Goal: Task Accomplishment & Management: Use online tool/utility

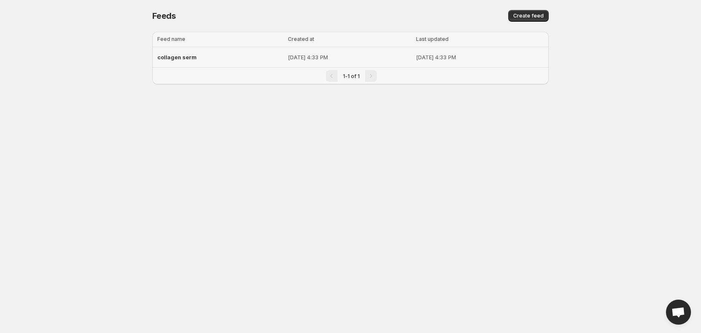
click at [190, 58] on span "collagen serm" at bounding box center [176, 57] width 39 height 7
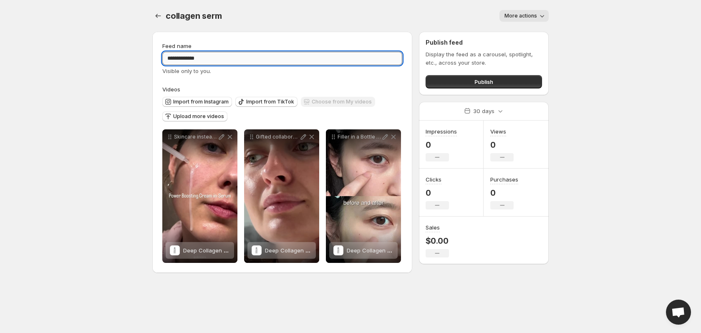
click at [218, 57] on input "**********" at bounding box center [282, 58] width 240 height 13
type input "**********"
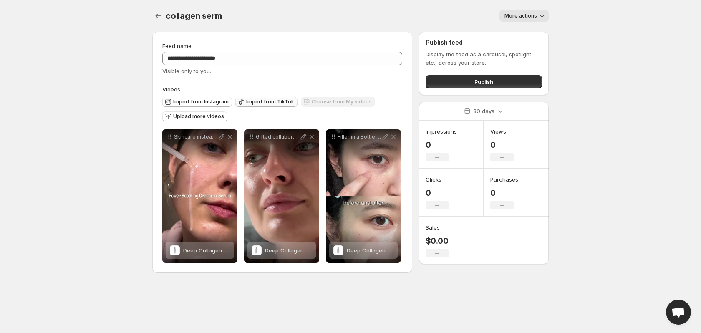
click at [258, 103] on span "Import from TikTok" at bounding box center [270, 101] width 48 height 7
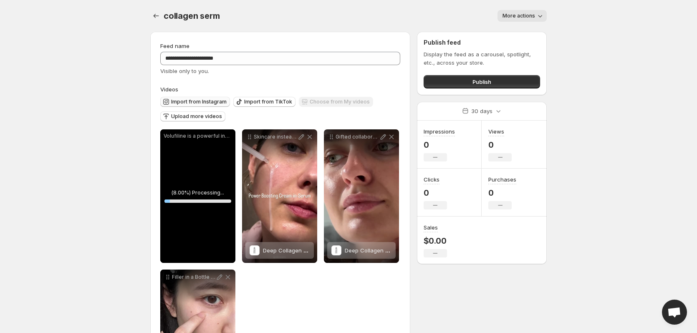
click at [211, 102] on span "Import from Instagram" at bounding box center [198, 101] width 55 height 7
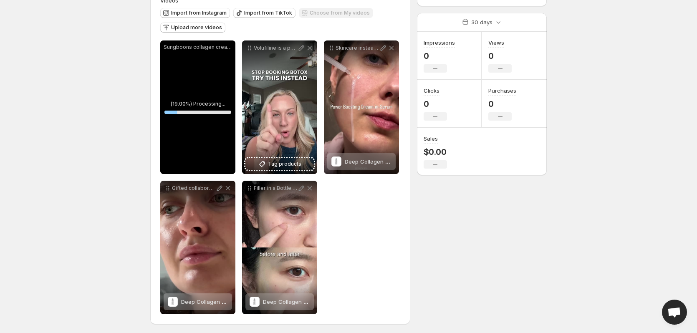
scroll to position [90, 0]
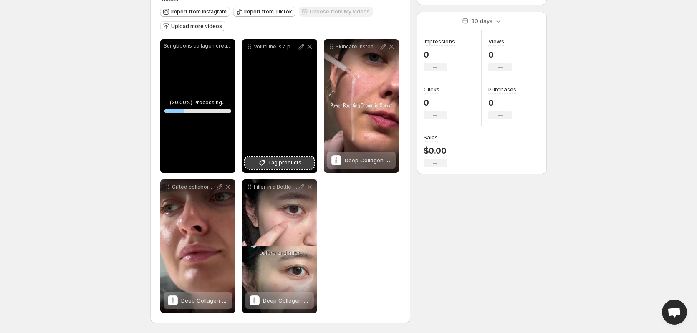
click at [284, 163] on span "Tag products" at bounding box center [284, 163] width 33 height 8
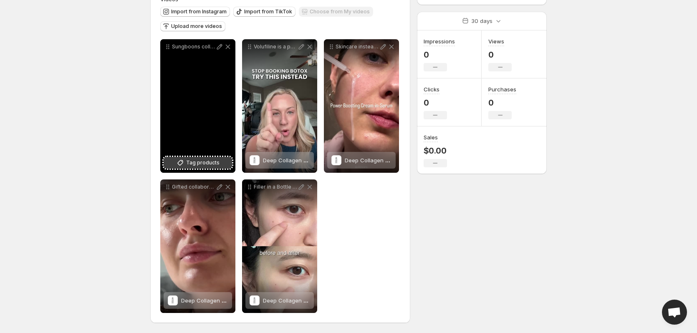
click at [189, 161] on span "Tag products" at bounding box center [202, 163] width 33 height 8
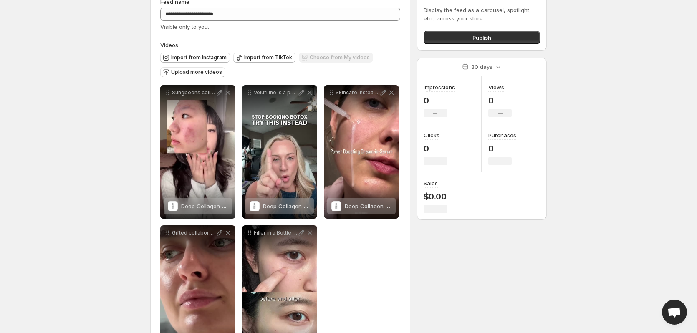
scroll to position [0, 0]
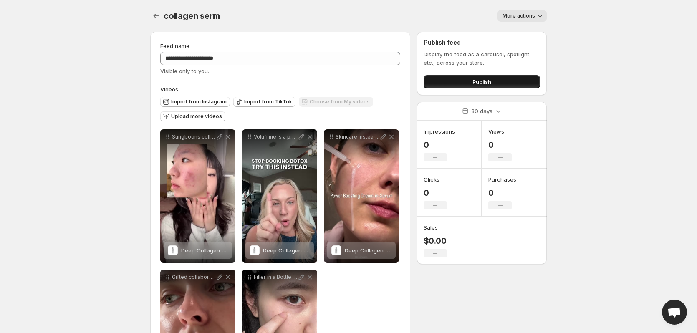
click at [479, 79] on span "Publish" at bounding box center [481, 82] width 19 height 8
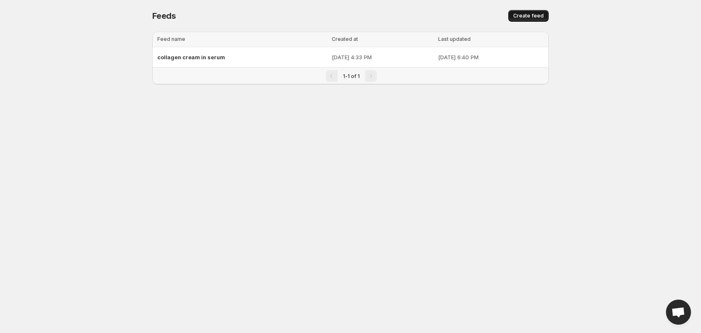
click at [537, 12] on button "Create feed" at bounding box center [528, 16] width 40 height 12
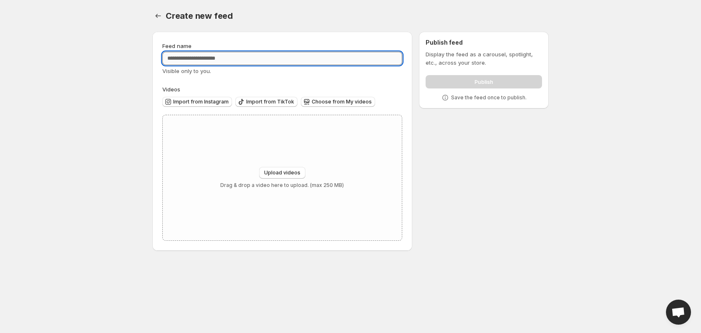
click at [260, 57] on input "Feed name" at bounding box center [282, 58] width 240 height 13
click at [212, 103] on span "Import from Instagram" at bounding box center [200, 101] width 55 height 7
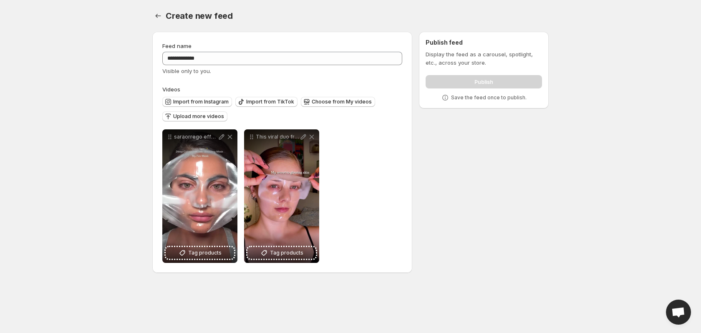
drag, startPoint x: 194, startPoint y: 118, endPoint x: 293, endPoint y: 116, distance: 98.9
click at [293, 116] on div "Import from Instagram Import from TikTok Choose from My videos Upload more vide…" at bounding box center [280, 107] width 243 height 29
click at [265, 102] on span "Import from TikTok" at bounding box center [270, 101] width 48 height 7
click at [203, 117] on span "Upload more videos" at bounding box center [198, 116] width 51 height 7
click at [264, 102] on span "Import from TikTok" at bounding box center [270, 101] width 48 height 7
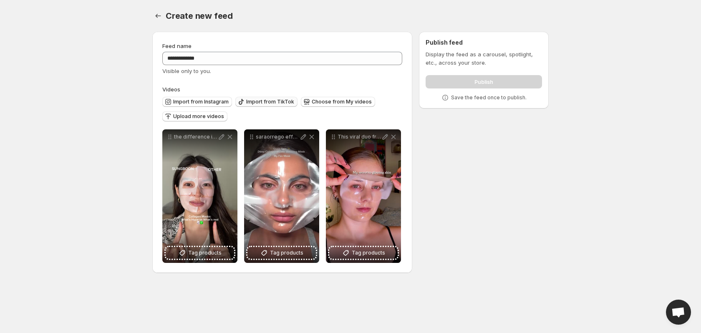
click at [262, 101] on span "Import from TikTok" at bounding box center [270, 101] width 48 height 7
click at [251, 105] on button "Import from TikTok" at bounding box center [266, 102] width 62 height 10
click at [275, 103] on span "Import from TikTok" at bounding box center [270, 101] width 48 height 7
click at [204, 103] on span "Import from Instagram" at bounding box center [200, 101] width 55 height 7
click at [212, 104] on span "Import from Instagram" at bounding box center [200, 101] width 55 height 7
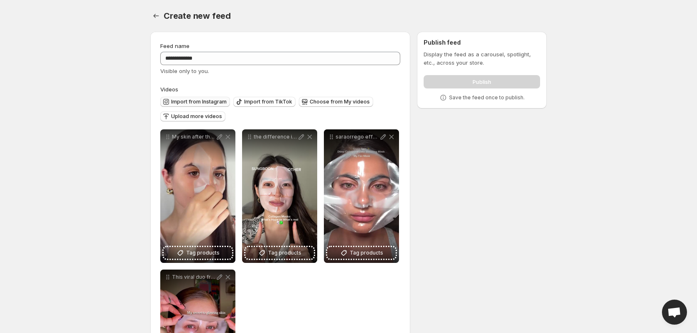
click at [207, 103] on span "Import from Instagram" at bounding box center [198, 101] width 55 height 7
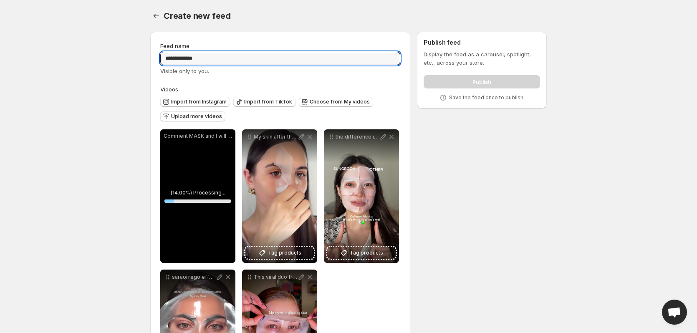
drag, startPoint x: 219, startPoint y: 60, endPoint x: 130, endPoint y: 62, distance: 88.9
click at [130, 62] on body "**********" at bounding box center [348, 166] width 697 height 333
type input "*"
type input "**********"
click at [590, 190] on body "**********" at bounding box center [348, 166] width 697 height 333
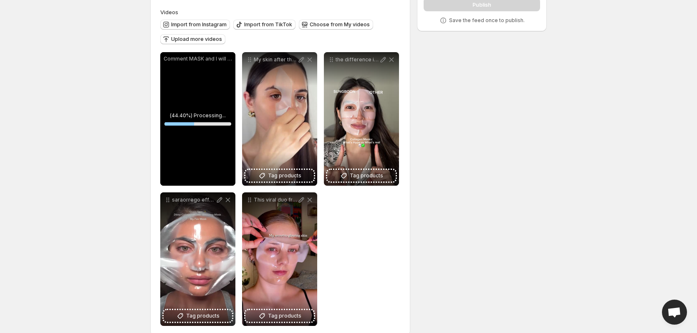
scroll to position [83, 0]
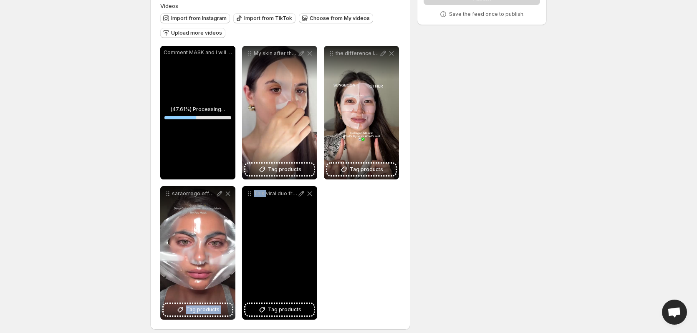
drag, startPoint x: 211, startPoint y: 232, endPoint x: 265, endPoint y: 220, distance: 55.5
click at [265, 220] on div "**********" at bounding box center [280, 183] width 240 height 274
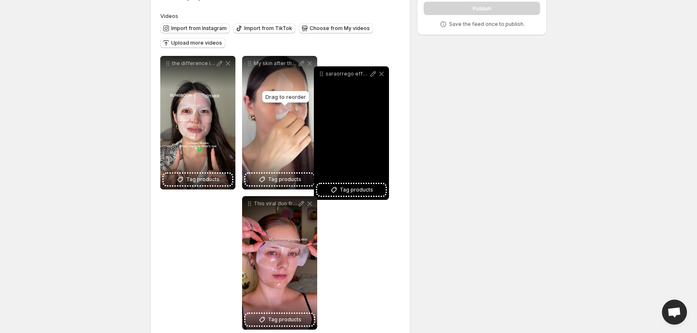
drag, startPoint x: 168, startPoint y: 195, endPoint x: 328, endPoint y: 58, distance: 210.7
click at [325, 70] on icon at bounding box center [321, 74] width 8 height 8
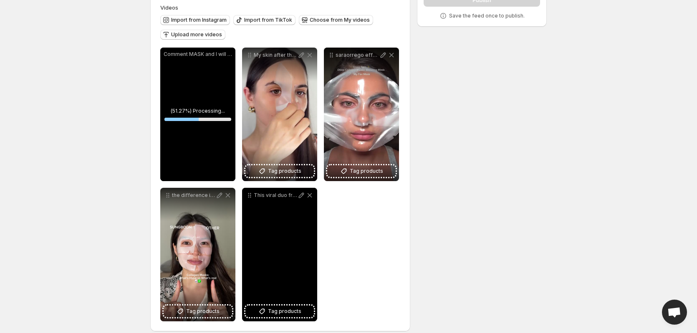
scroll to position [90, 0]
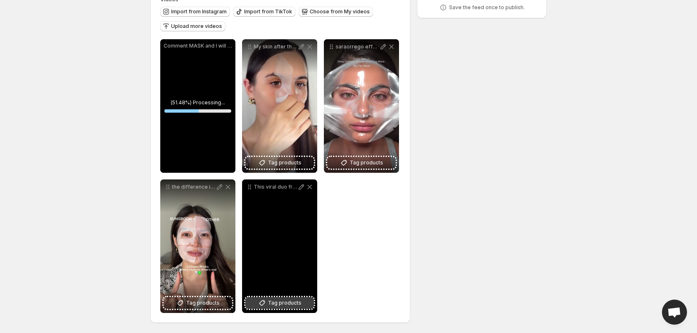
click at [273, 301] on span "Tag products" at bounding box center [284, 303] width 33 height 8
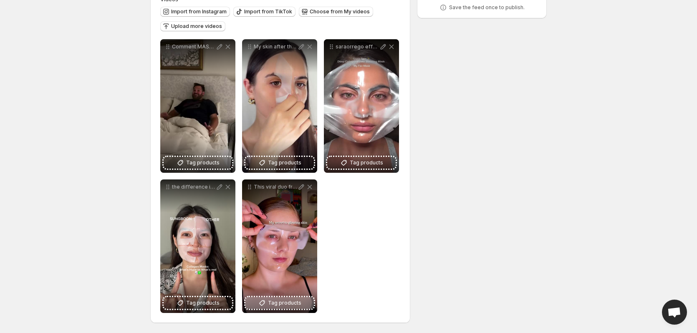
click at [212, 303] on span "Tag products" at bounding box center [202, 303] width 33 height 8
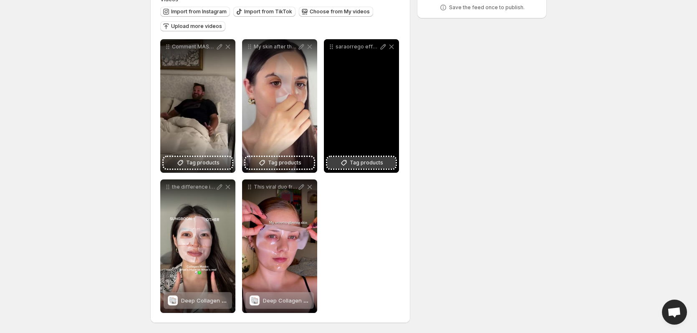
click at [351, 163] on span "Tag products" at bounding box center [366, 163] width 33 height 8
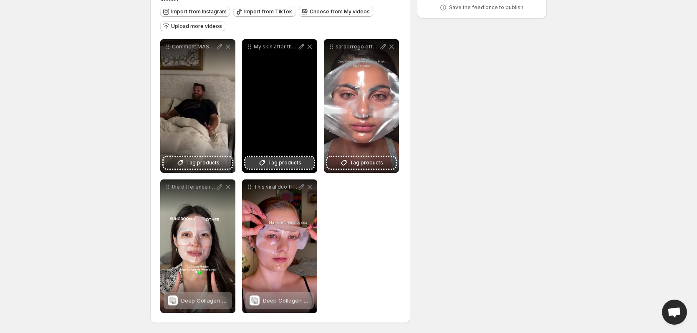
click at [287, 157] on button "Tag products" at bounding box center [279, 163] width 68 height 12
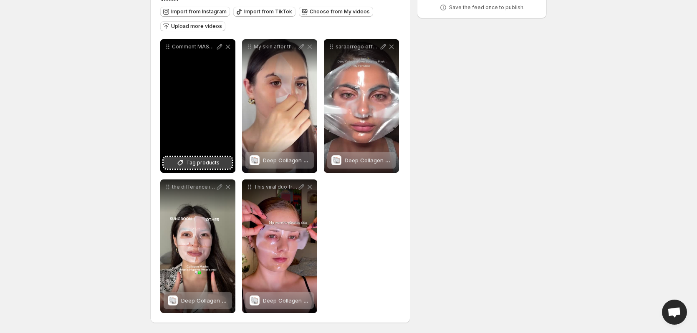
click at [200, 159] on span "Tag products" at bounding box center [202, 163] width 33 height 8
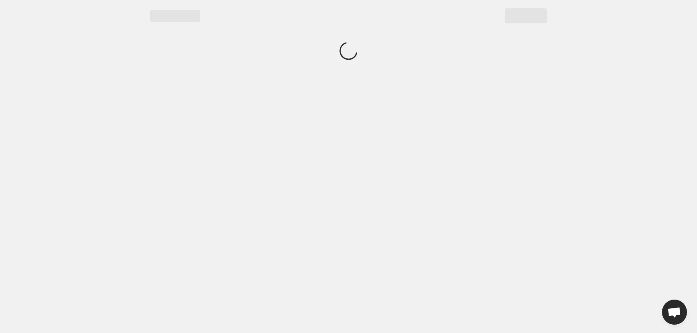
scroll to position [0, 0]
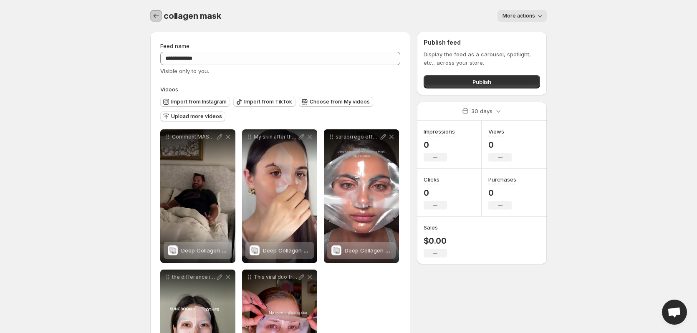
click at [155, 15] on icon "Settings" at bounding box center [156, 16] width 8 height 8
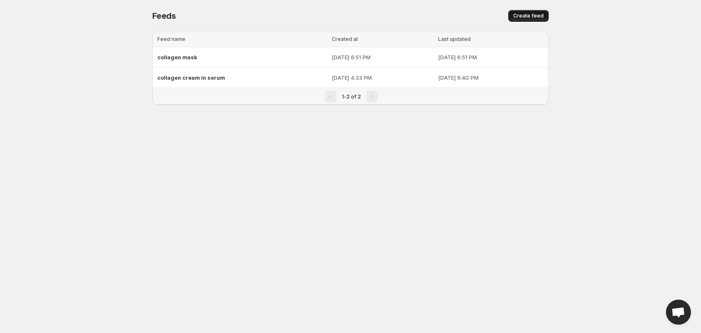
click at [524, 13] on button "Create feed" at bounding box center [528, 16] width 40 height 12
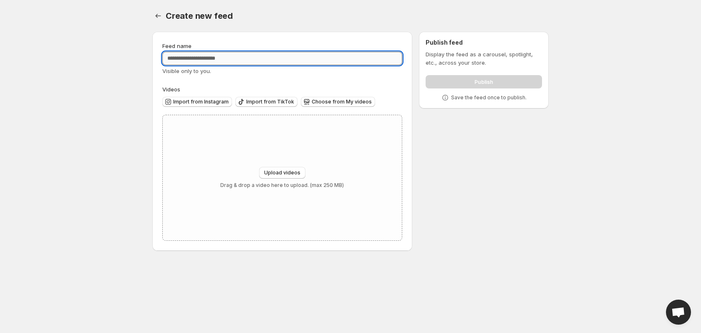
click at [285, 60] on input "Feed name" at bounding box center [282, 58] width 240 height 13
type input "**********"
click at [212, 100] on span "Import from Instagram" at bounding box center [200, 101] width 55 height 7
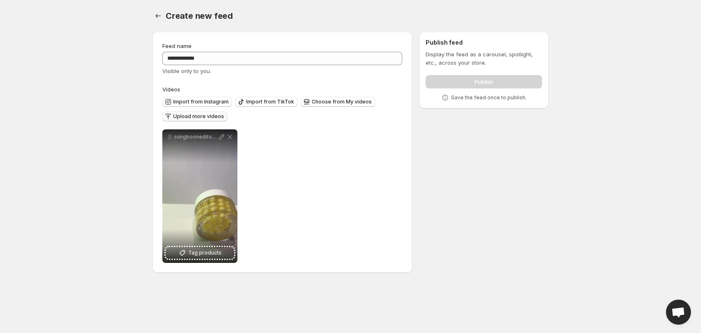
click at [220, 115] on span "Upload more videos" at bounding box center [198, 116] width 51 height 7
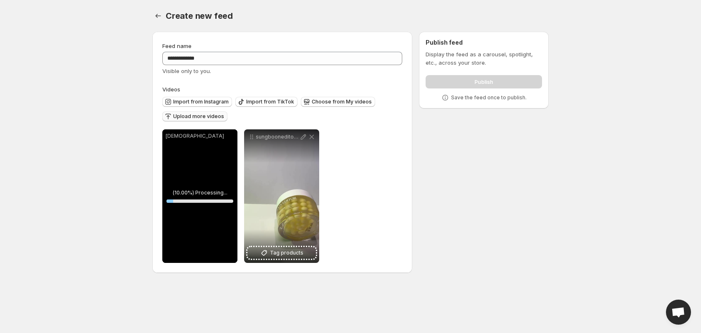
click at [193, 117] on span "Upload more videos" at bounding box center [198, 116] width 51 height 7
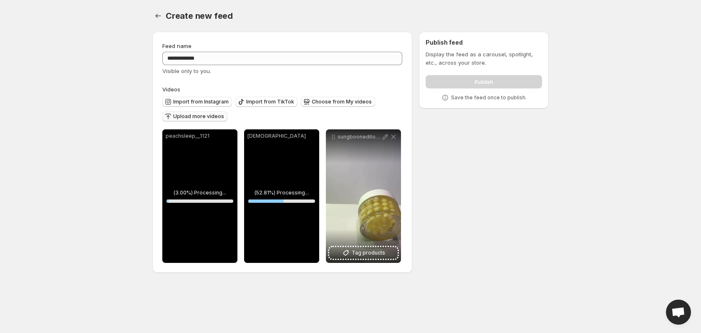
click at [212, 118] on span "Upload more videos" at bounding box center [198, 116] width 51 height 7
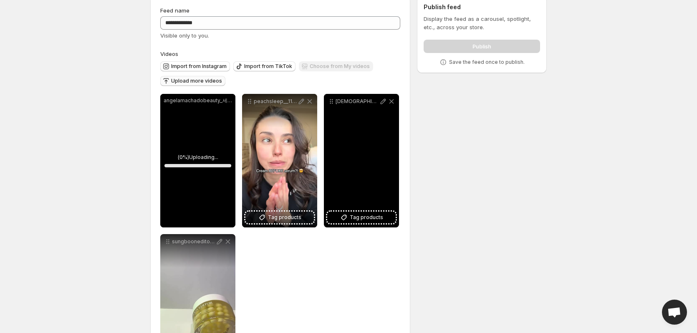
scroll to position [83, 0]
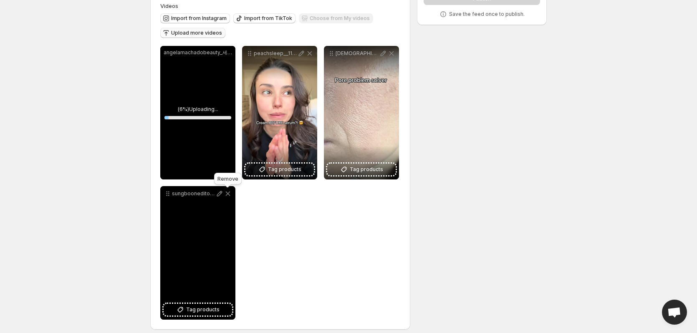
click at [227, 193] on icon at bounding box center [228, 194] width 5 height 5
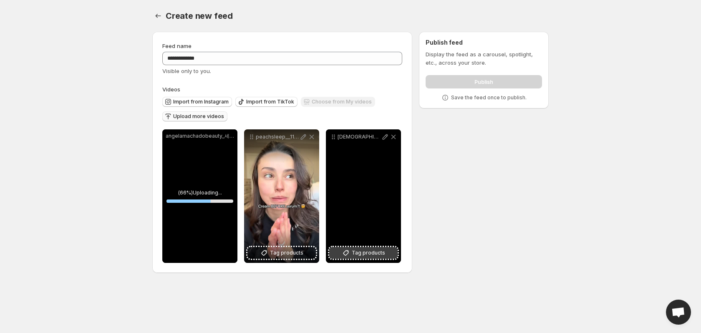
click at [376, 254] on span "Tag products" at bounding box center [368, 253] width 33 height 8
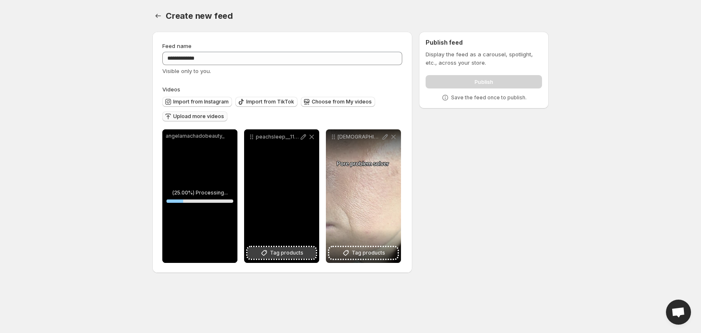
click at [286, 248] on button "Tag products" at bounding box center [281, 253] width 68 height 12
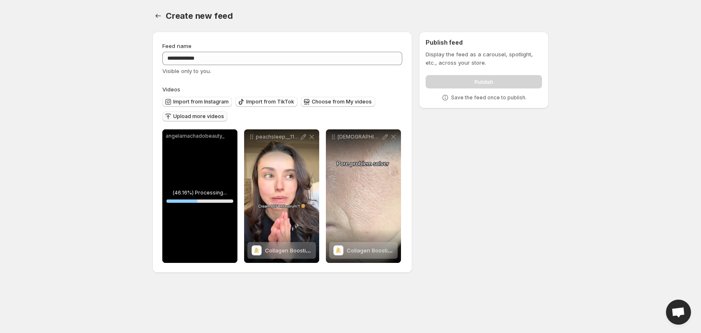
click at [194, 118] on span "Upload more videos" at bounding box center [198, 116] width 51 height 7
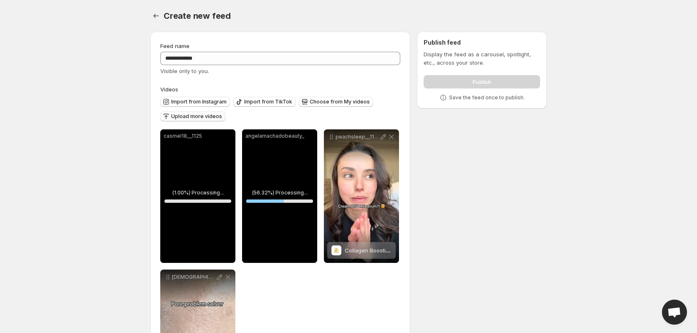
click at [215, 116] on span "Upload more videos" at bounding box center [196, 116] width 51 height 7
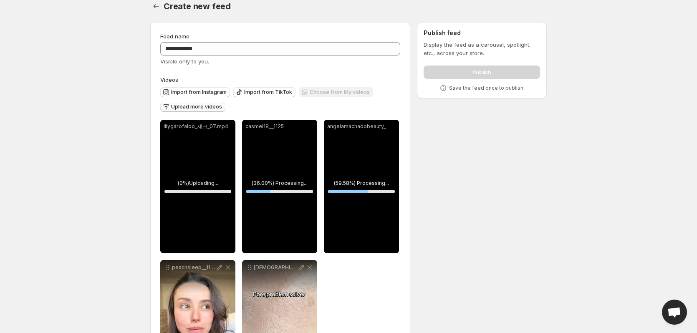
scroll to position [42, 0]
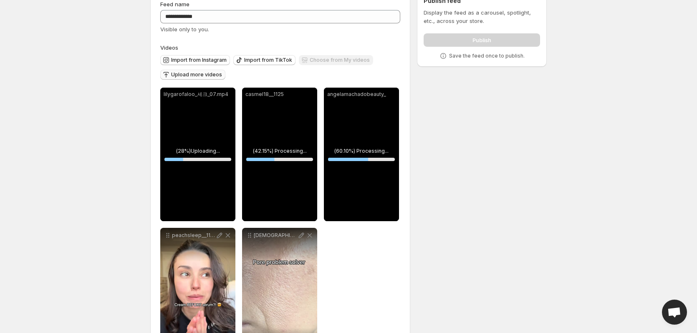
drag, startPoint x: 283, startPoint y: 292, endPoint x: 315, endPoint y: 277, distance: 35.1
click at [314, 277] on div "[DEMOGRAPHIC_DATA]" at bounding box center [279, 295] width 75 height 134
click at [351, 256] on div "**********" at bounding box center [280, 225] width 240 height 274
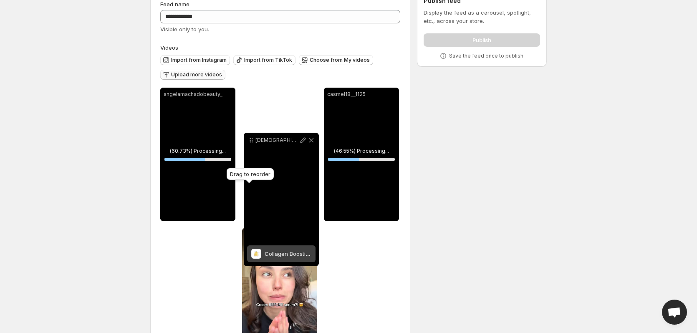
drag, startPoint x: 249, startPoint y: 238, endPoint x: 252, endPoint y: 131, distance: 106.4
click at [252, 136] on icon at bounding box center [251, 140] width 8 height 8
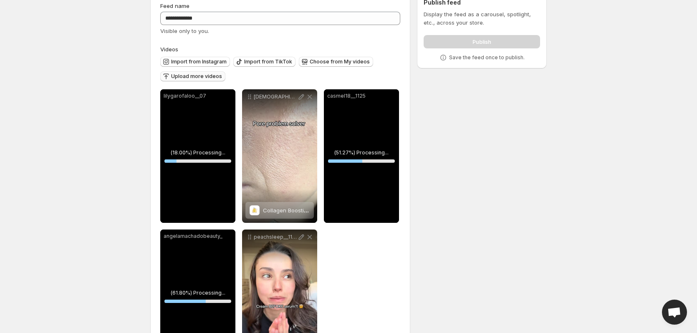
scroll to position [0, 0]
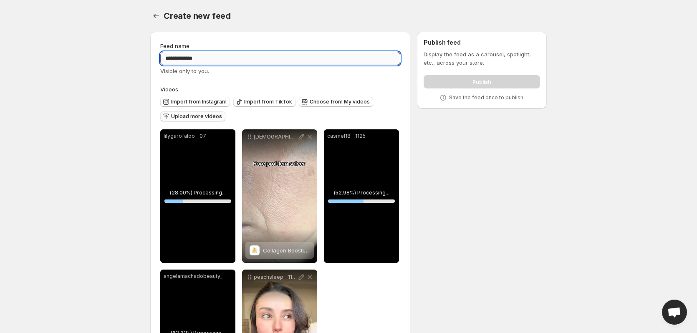
click at [234, 57] on input "**********" at bounding box center [280, 58] width 240 height 13
click at [493, 192] on div "**********" at bounding box center [345, 224] width 403 height 398
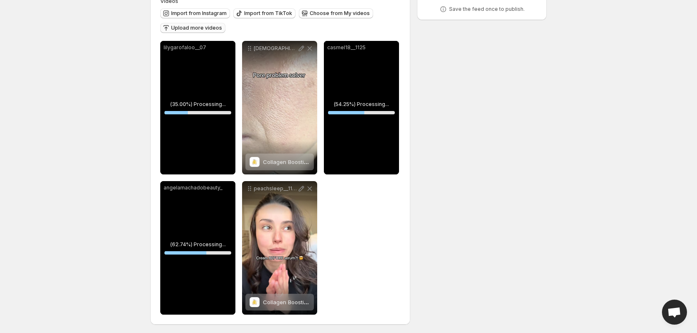
scroll to position [90, 0]
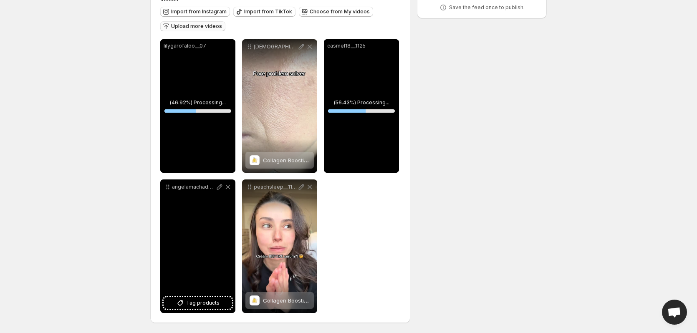
click at [203, 309] on div "angelamachadobeauty_" at bounding box center [197, 246] width 75 height 134
click at [212, 300] on span "Tag products" at bounding box center [202, 303] width 33 height 8
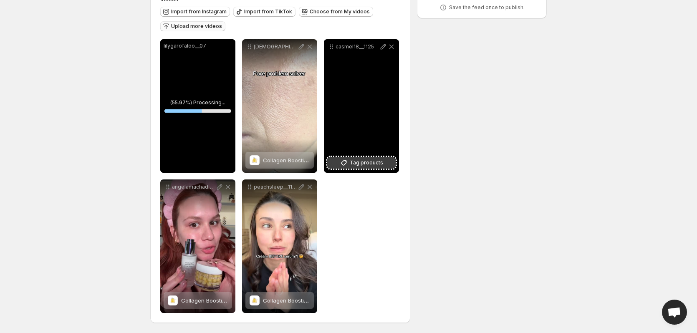
click at [376, 163] on span "Tag products" at bounding box center [366, 163] width 33 height 8
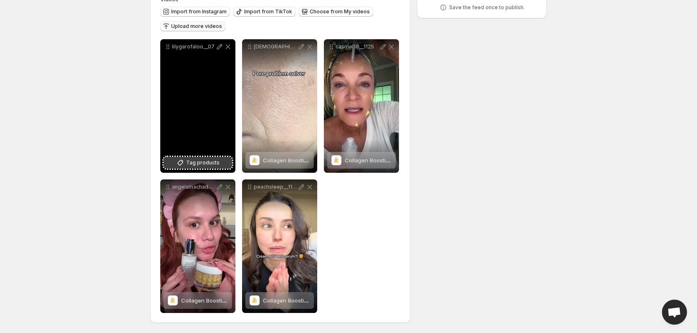
click at [198, 161] on span "Tag products" at bounding box center [202, 163] width 33 height 8
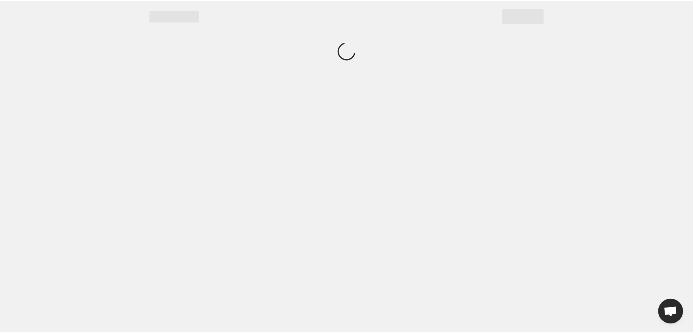
scroll to position [0, 0]
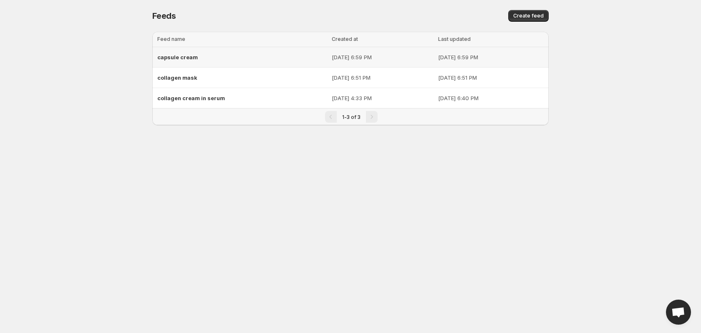
click at [193, 58] on span "capsule cream" at bounding box center [177, 57] width 40 height 7
click at [204, 62] on div "capsule cream" at bounding box center [241, 57] width 169 height 15
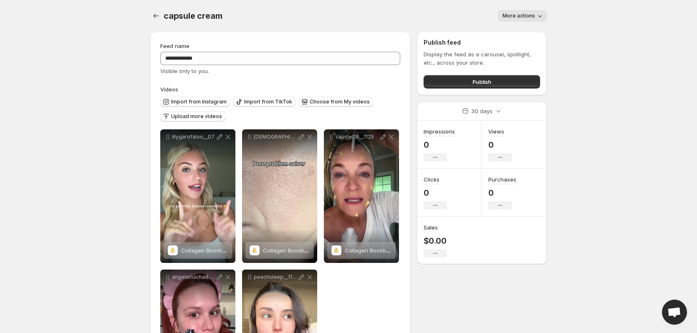
click at [529, 15] on span "More actions" at bounding box center [518, 16] width 33 height 7
click at [511, 86] on button "Publish" at bounding box center [481, 81] width 116 height 13
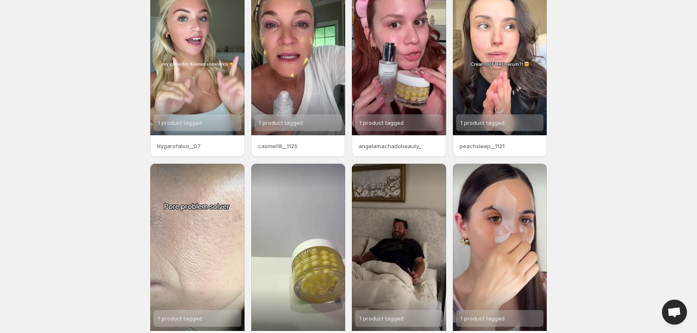
scroll to position [122, 0]
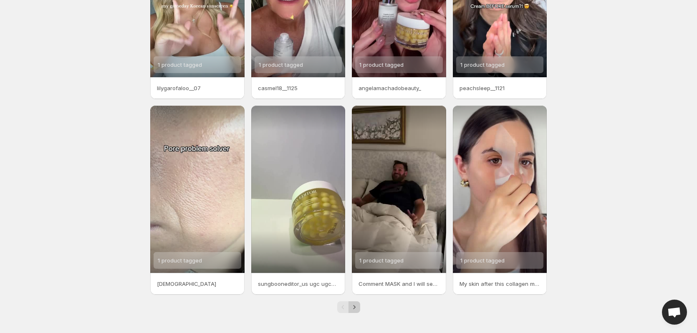
click at [354, 310] on icon "Next" at bounding box center [354, 307] width 8 height 8
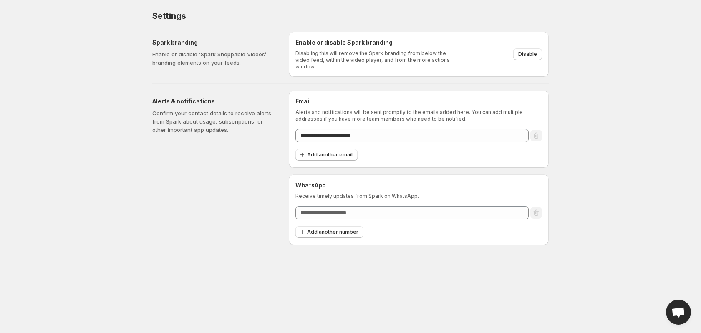
click at [182, 35] on div "Spark branding Enable or disable ‘Spark Shoppable Videos’ branding elements on …" at bounding box center [217, 54] width 130 height 45
drag, startPoint x: 184, startPoint y: 44, endPoint x: 204, endPoint y: 60, distance: 26.7
click at [204, 57] on div "Spark branding Enable or disable ‘Spark Shoppable Videos’ branding elements on …" at bounding box center [213, 52] width 123 height 28
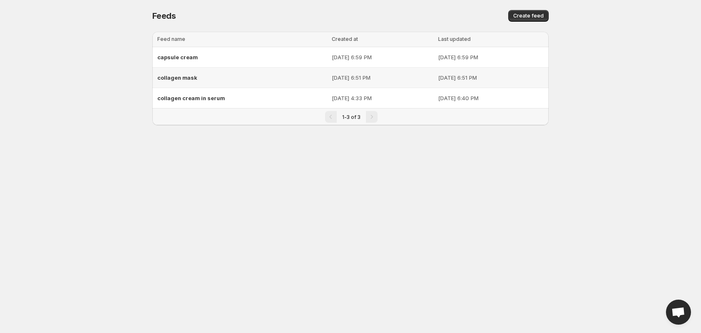
click at [182, 75] on span "collagen mask" at bounding box center [177, 77] width 40 height 7
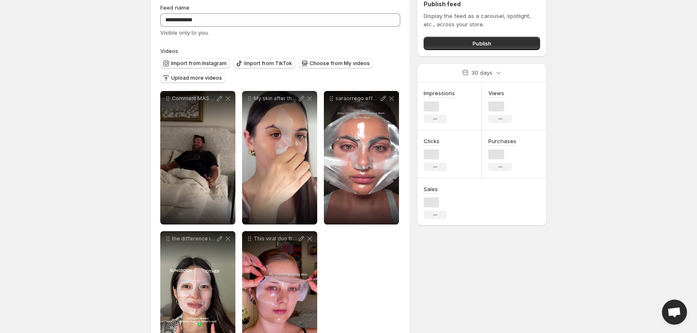
scroll to position [90, 0]
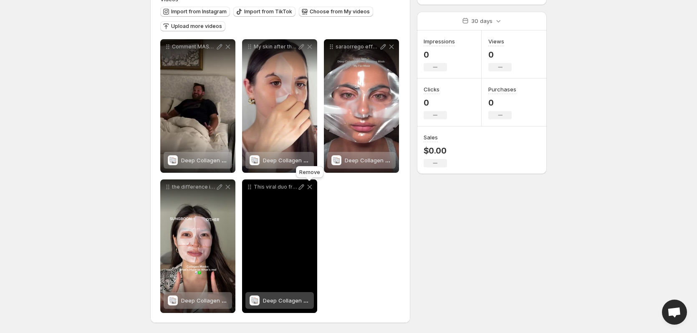
click at [310, 186] on icon at bounding box center [309, 187] width 5 height 5
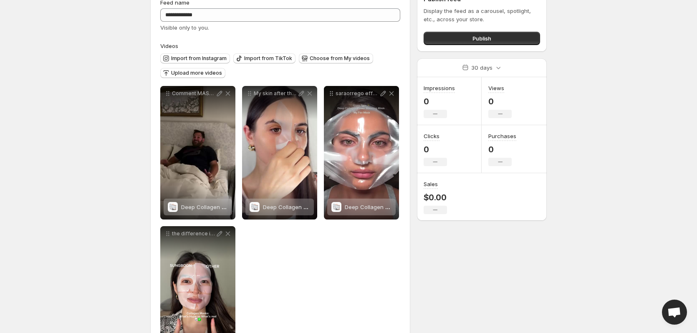
scroll to position [0, 0]
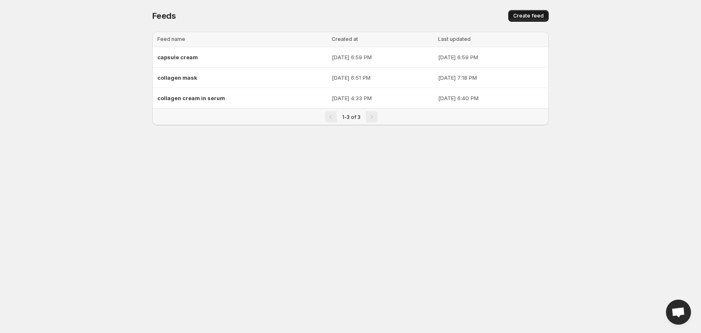
click at [523, 17] on span "Create feed" at bounding box center [528, 16] width 30 height 7
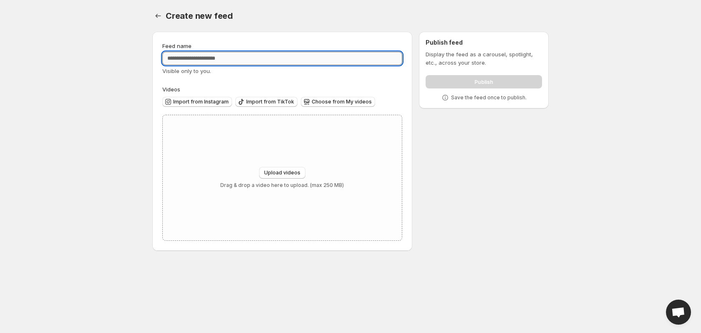
click at [285, 57] on input "Feed name" at bounding box center [282, 58] width 240 height 13
type input "*********"
click at [199, 102] on span "Import from Instagram" at bounding box center [200, 101] width 55 height 7
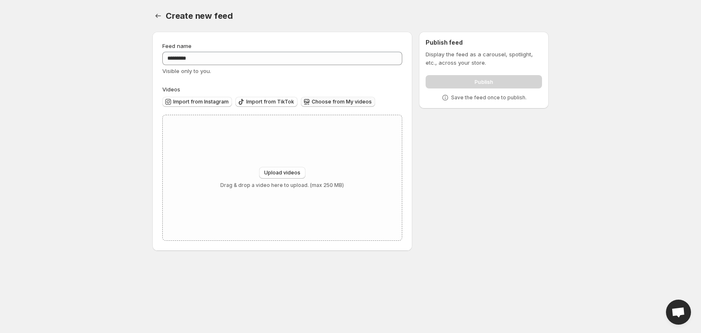
click at [334, 97] on button "Choose from My videos" at bounding box center [338, 102] width 74 height 10
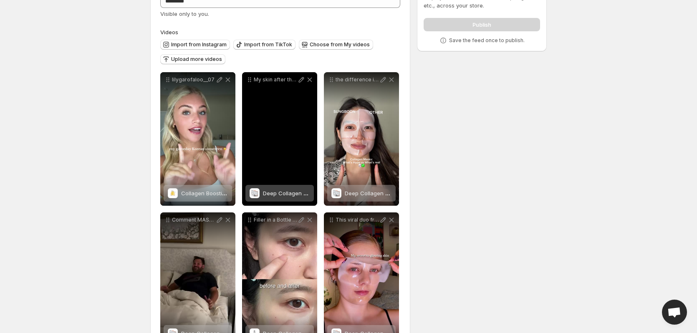
scroll to position [125, 0]
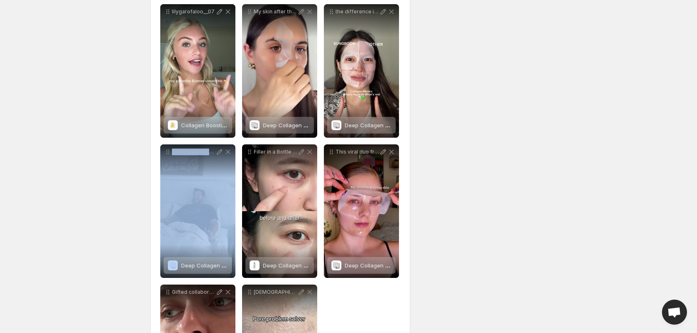
drag, startPoint x: 222, startPoint y: 196, endPoint x: 114, endPoint y: 198, distance: 107.2
click at [114, 198] on body "**********" at bounding box center [348, 41] width 697 height 333
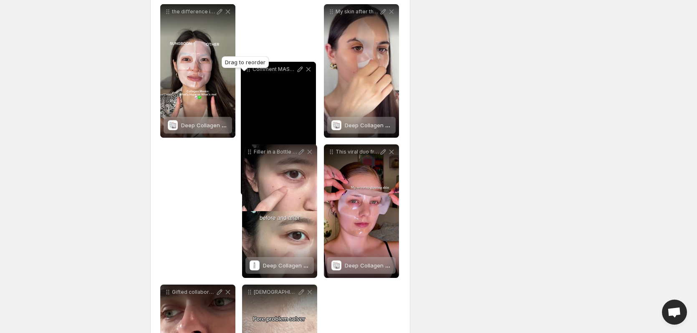
drag, startPoint x: 167, startPoint y: 151, endPoint x: 248, endPoint y: 69, distance: 115.7
click at [248, 69] on body "**********" at bounding box center [348, 41] width 697 height 333
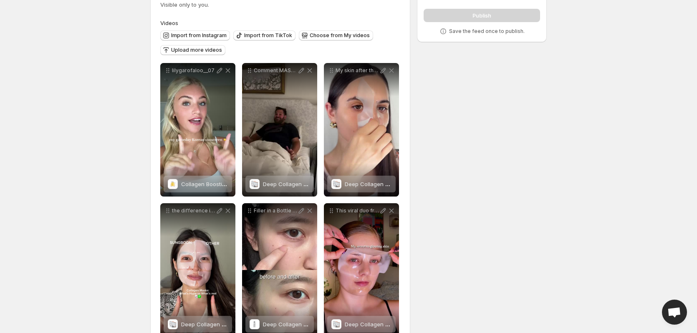
scroll to position [63, 0]
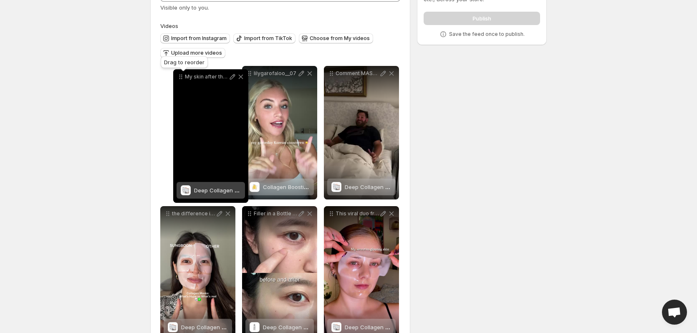
drag, startPoint x: 329, startPoint y: 73, endPoint x: 178, endPoint y: 76, distance: 150.7
click at [178, 76] on icon at bounding box center [180, 77] width 8 height 8
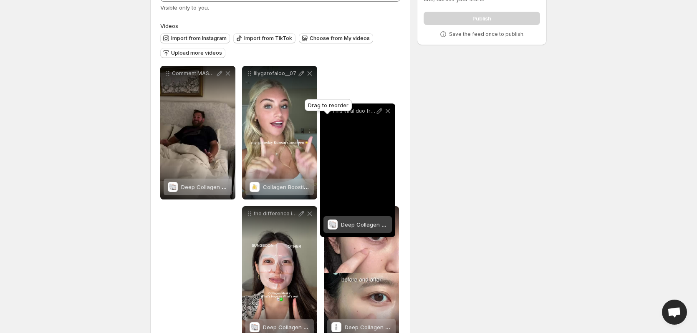
drag, startPoint x: 331, startPoint y: 214, endPoint x: 328, endPoint y: 106, distance: 108.1
click at [328, 106] on body "**********" at bounding box center [348, 103] width 697 height 333
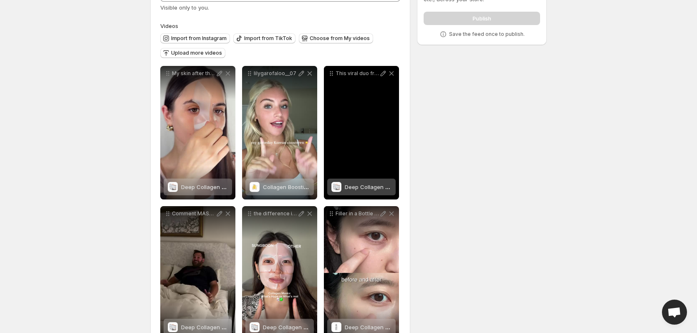
click at [362, 185] on span "Deep Collagen Power Boosting Mask" at bounding box center [393, 187] width 97 height 7
click at [381, 189] on div "2 products tagged" at bounding box center [361, 187] width 68 height 17
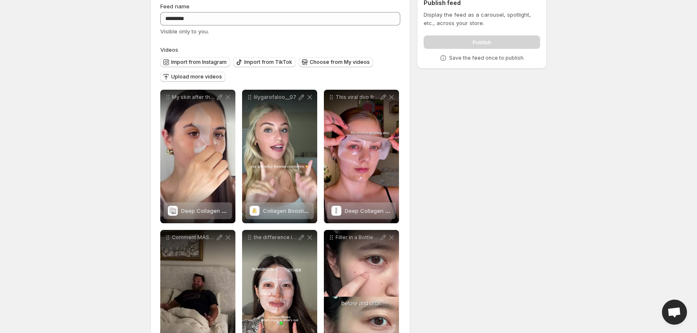
scroll to position [0, 0]
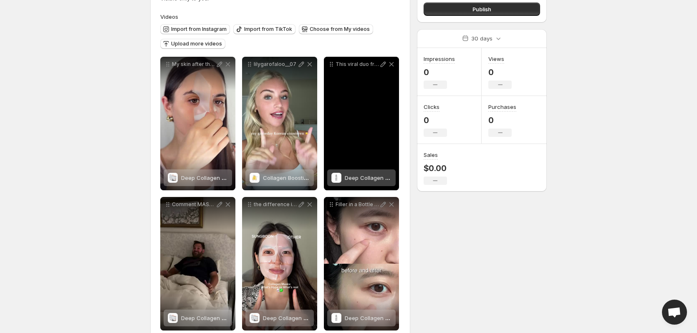
scroll to position [167, 0]
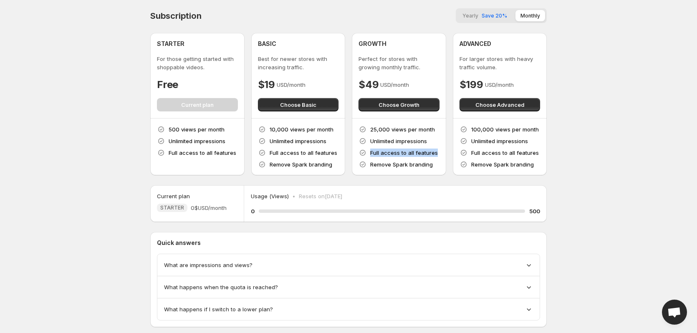
drag, startPoint x: 370, startPoint y: 154, endPoint x: 438, endPoint y: 149, distance: 67.3
click at [438, 149] on div "25,000 views per month Unlimited impressions Full access to all features Remove…" at bounding box center [398, 146] width 81 height 43
drag, startPoint x: 437, startPoint y: 164, endPoint x: 367, endPoint y: 165, distance: 69.7
click at [367, 165] on div "25,000 views per month Unlimited impressions Full access to all features Remove…" at bounding box center [398, 146] width 81 height 43
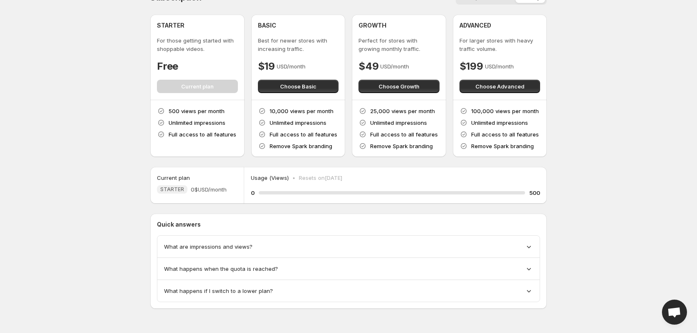
click at [294, 249] on div "What are impressions and views?" at bounding box center [348, 246] width 369 height 8
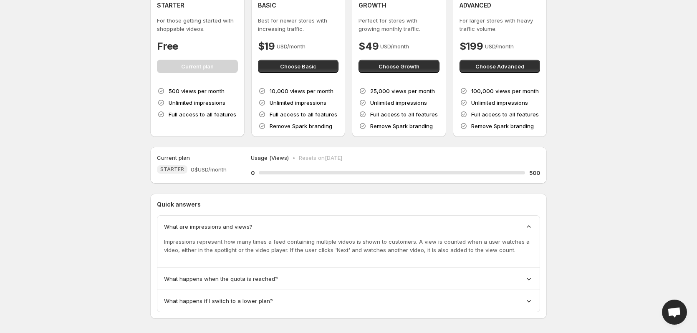
scroll to position [48, 0]
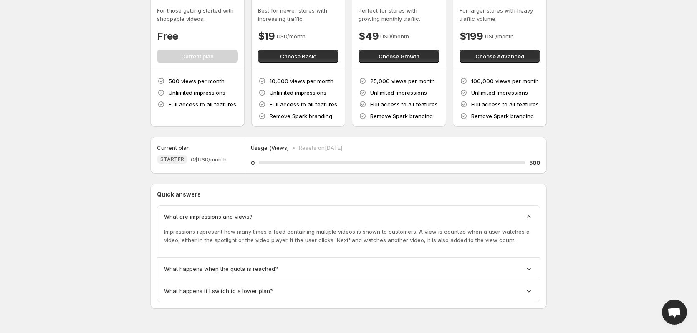
click at [296, 294] on div "What happens if I switch to a lower plan?" at bounding box center [348, 291] width 369 height 8
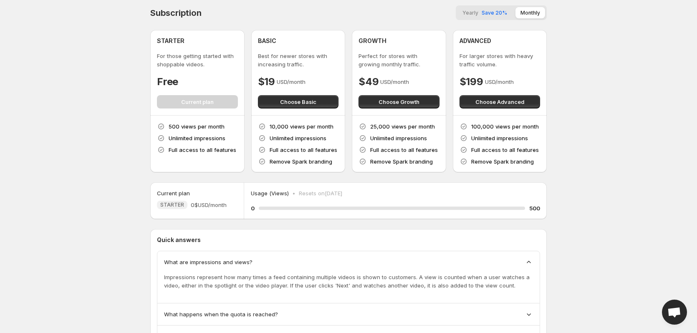
scroll to position [0, 0]
